Goal: Task Accomplishment & Management: Manage account settings

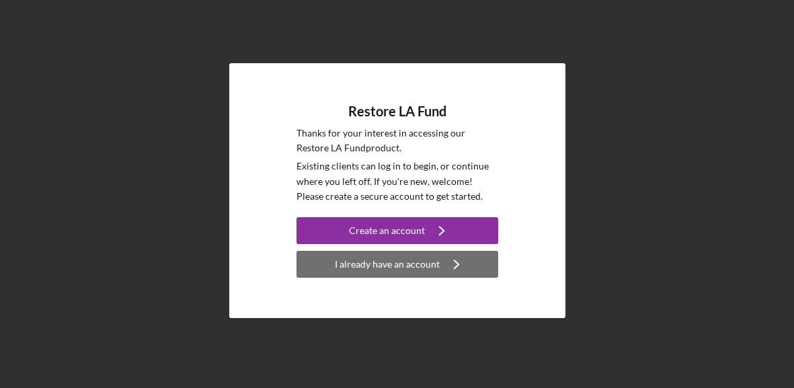
click at [373, 266] on div "I already have an account" at bounding box center [387, 264] width 105 height 27
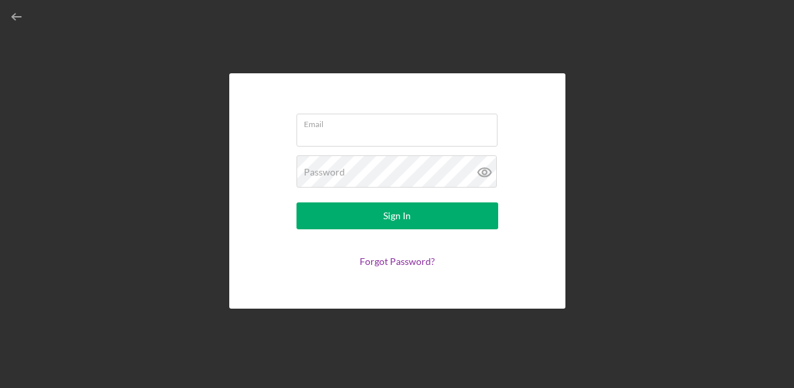
type input "[EMAIL_ADDRESS][DOMAIN_NAME]"
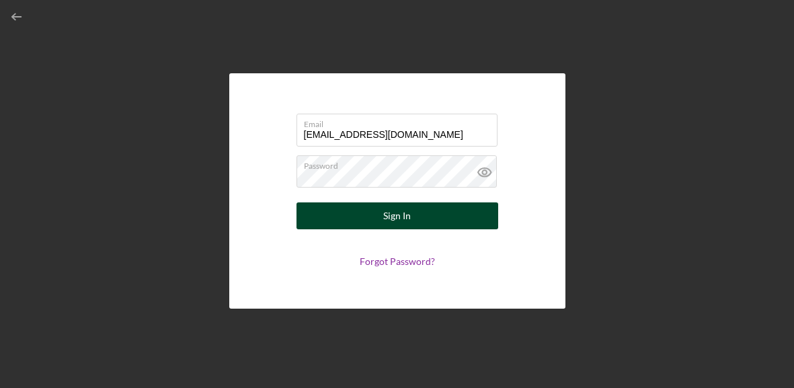
click at [385, 215] on div "Sign In" at bounding box center [397, 215] width 28 height 27
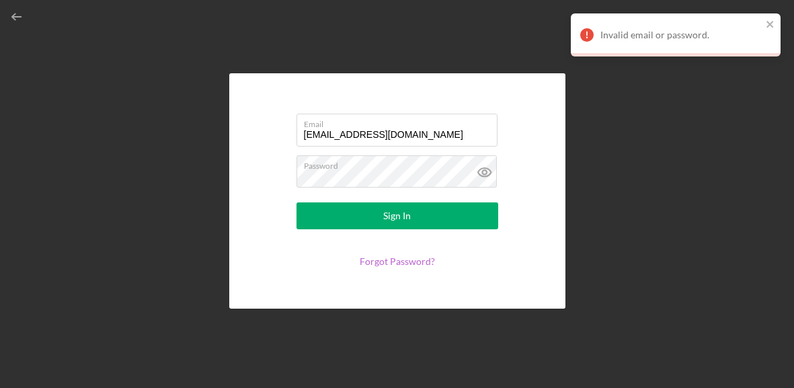
click at [403, 262] on link "Forgot Password?" at bounding box center [397, 260] width 75 height 11
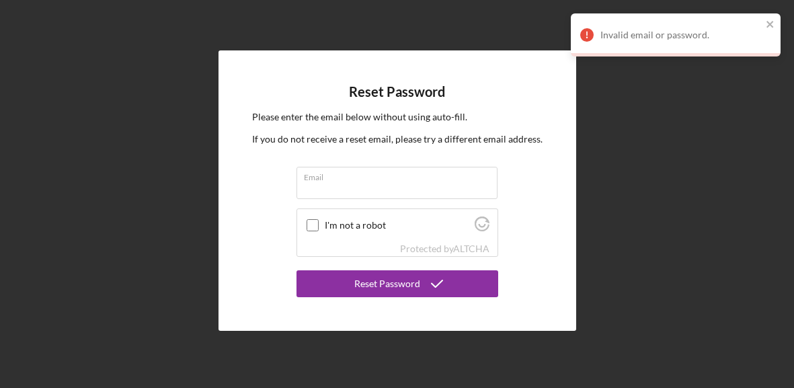
type input "[EMAIL_ADDRESS][DOMAIN_NAME]"
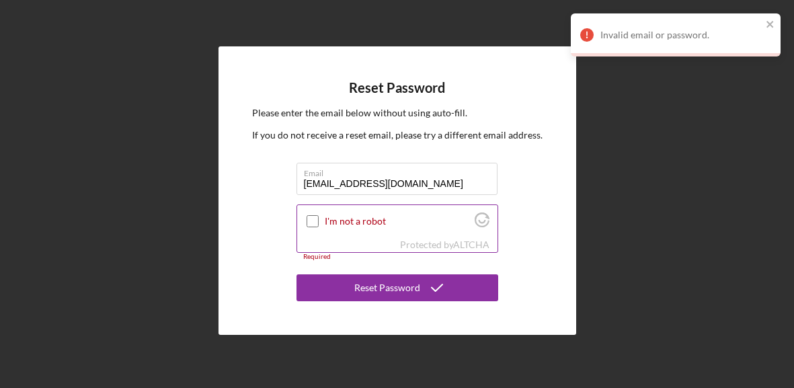
click at [311, 221] on input "I'm not a robot" at bounding box center [313, 221] width 12 height 12
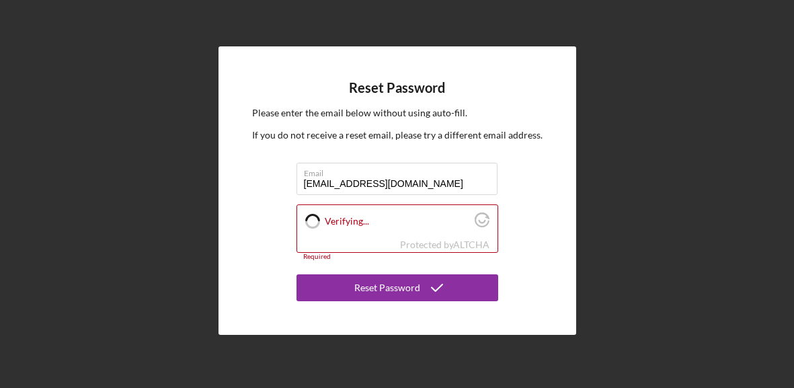
checkbox input "true"
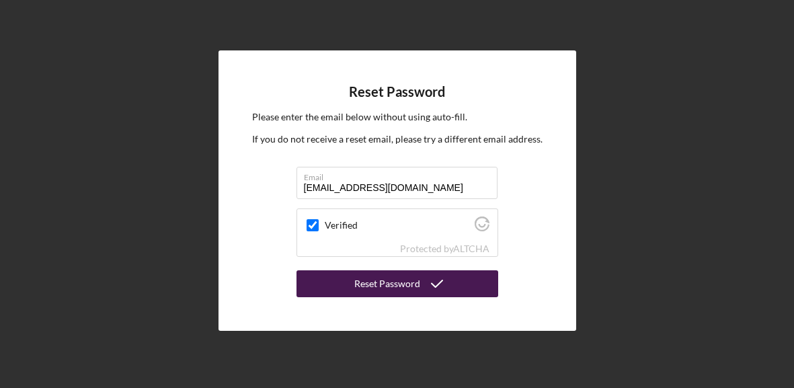
click at [387, 289] on div "Reset Password" at bounding box center [387, 283] width 66 height 27
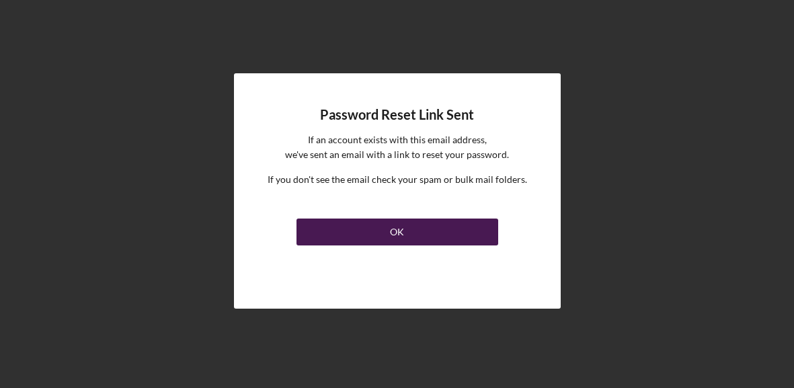
click at [402, 226] on div "OK" at bounding box center [397, 231] width 14 height 27
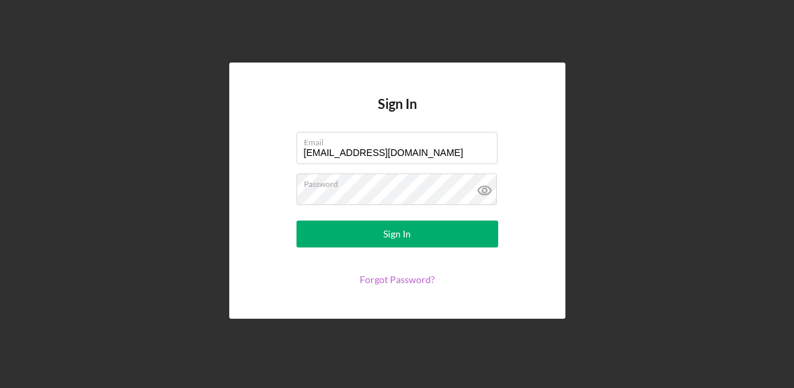
click at [396, 278] on link "Forgot Password?" at bounding box center [397, 279] width 75 height 11
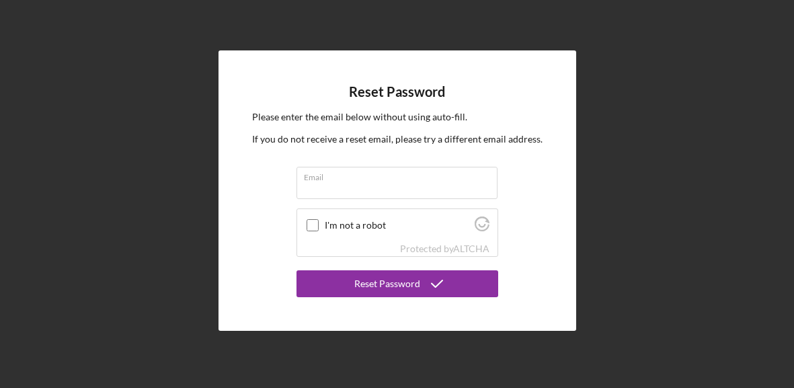
type input "[EMAIL_ADDRESS][DOMAIN_NAME]"
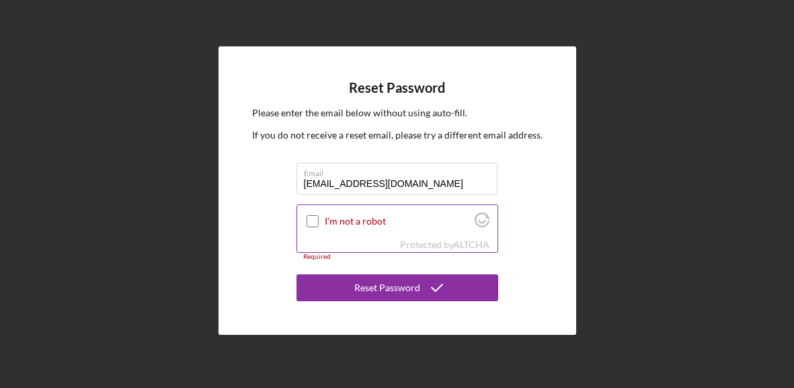
click at [310, 221] on input "I'm not a robot" at bounding box center [313, 221] width 12 height 12
checkbox input "true"
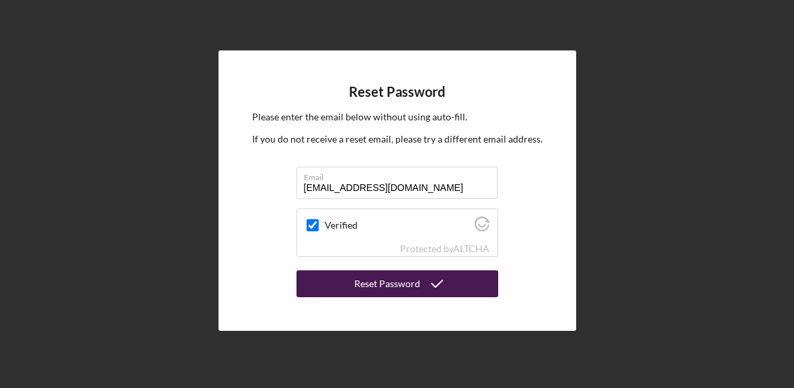
click at [384, 283] on div "Reset Password" at bounding box center [387, 283] width 66 height 27
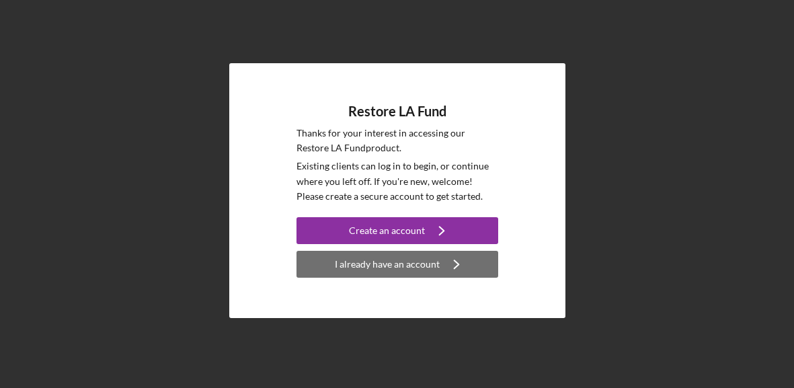
click at [445, 263] on icon "Icon/Navigate" at bounding box center [457, 264] width 34 height 34
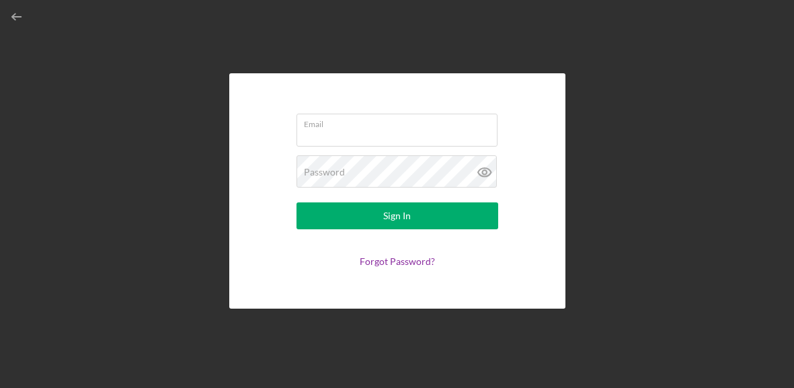
type input "[EMAIL_ADDRESS][DOMAIN_NAME]"
click at [417, 262] on link "Forgot Password?" at bounding box center [397, 260] width 75 height 11
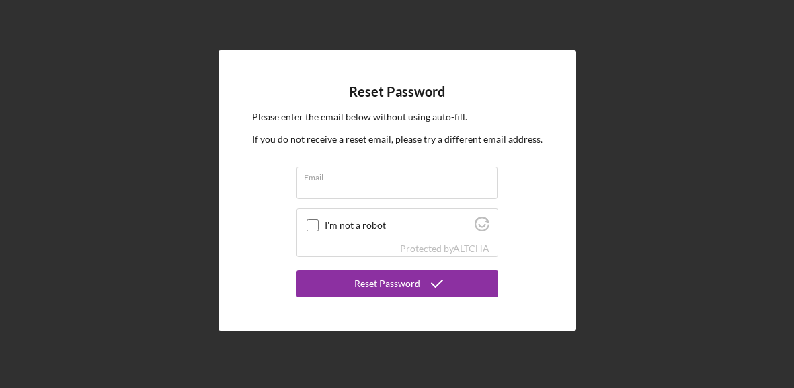
type input "[EMAIL_ADDRESS][DOMAIN_NAME]"
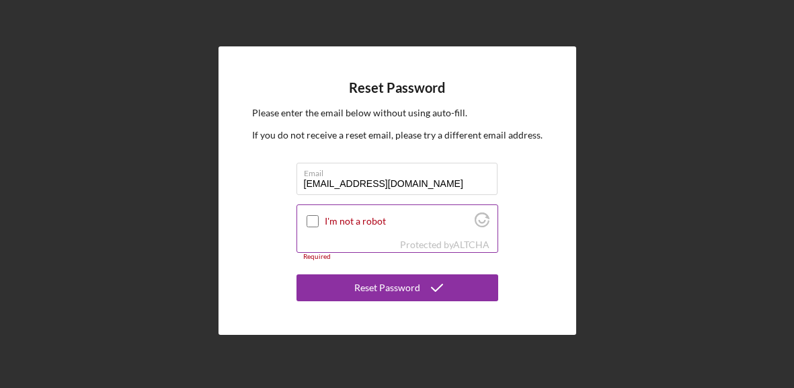
click at [308, 223] on input "I'm not a robot" at bounding box center [313, 221] width 12 height 12
checkbox input "true"
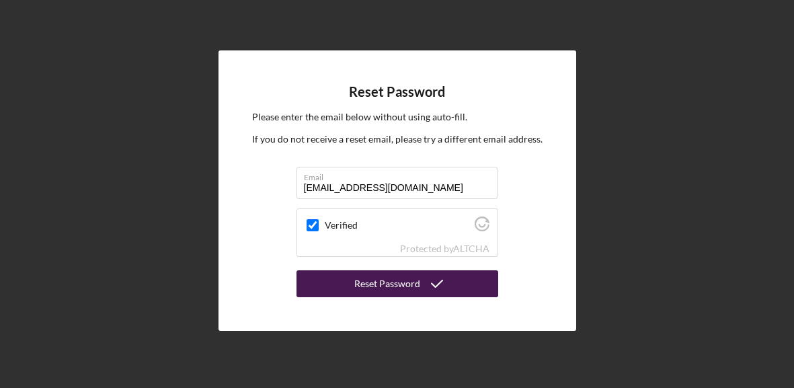
click at [413, 290] on div "Reset Password" at bounding box center [387, 283] width 66 height 27
